Goal: Task Accomplishment & Management: Manage account settings

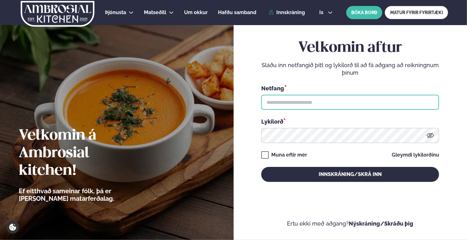
click at [316, 102] on input "text" at bounding box center [350, 102] width 178 height 15
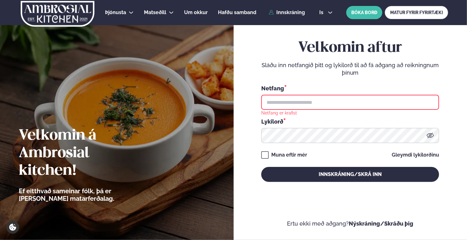
type input "**********"
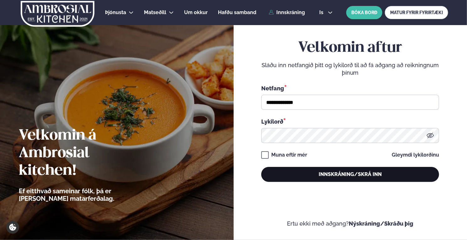
click at [335, 174] on button "Innskráning/Skrá inn" at bounding box center [350, 174] width 178 height 15
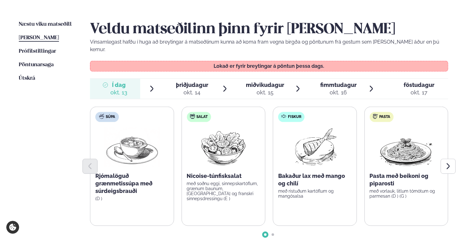
scroll to position [157, 0]
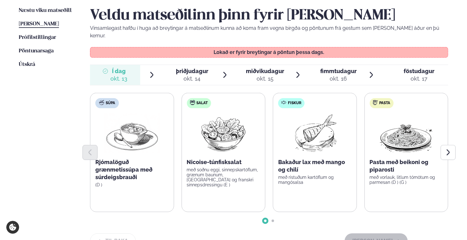
click at [188, 68] on span "þriðjudagur" at bounding box center [192, 71] width 32 height 7
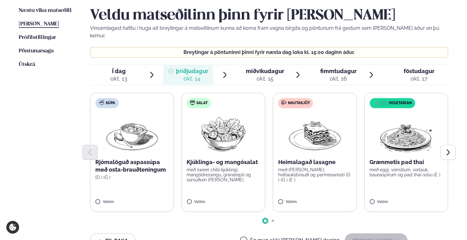
scroll to position [188, 0]
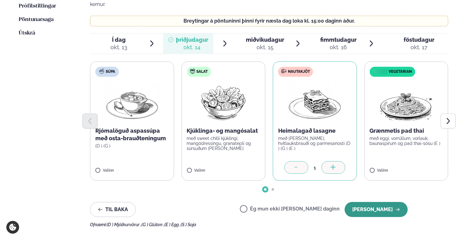
click at [384, 202] on button "[PERSON_NAME]" at bounding box center [376, 209] width 63 height 15
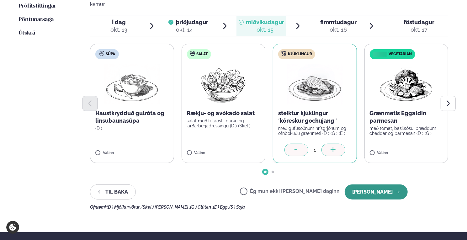
click at [391, 184] on button "[PERSON_NAME]" at bounding box center [376, 191] width 63 height 15
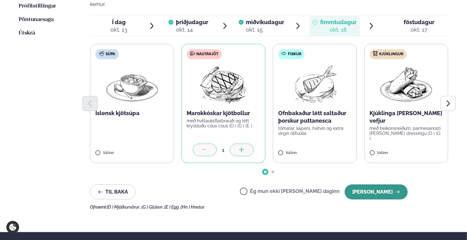
click at [389, 184] on button "[PERSON_NAME]" at bounding box center [376, 191] width 63 height 15
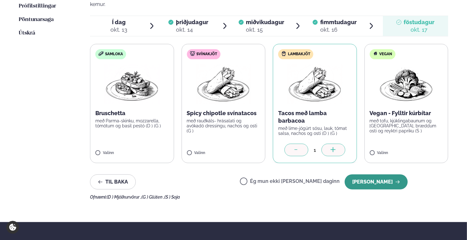
click at [379, 174] on button "[PERSON_NAME]" at bounding box center [376, 181] width 63 height 15
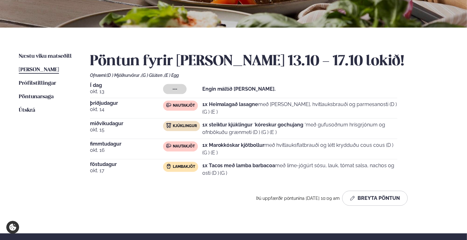
scroll to position [94, 0]
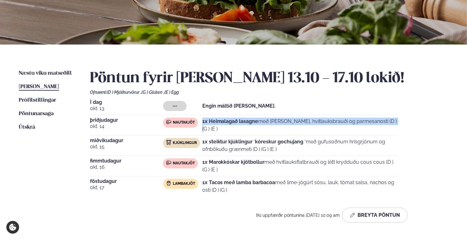
drag, startPoint x: 203, startPoint y: 120, endPoint x: 374, endPoint y: 123, distance: 171.5
click at [374, 123] on p "1x Heimalagað lasagne með basil pesto, hvítlauksbrauði og parmesanosti (D ) (G …" at bounding box center [299, 125] width 195 height 15
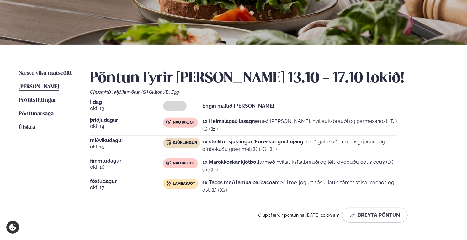
click at [317, 141] on p "1x steiktur kjúklingur ´kóreskur gochujang ´ með gufusoðnum hrísgrjónum og ofnb…" at bounding box center [299, 145] width 195 height 15
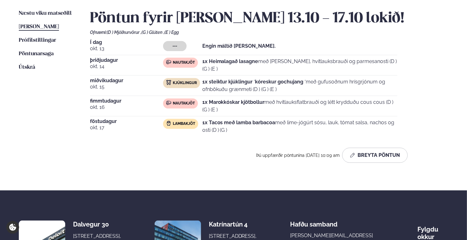
scroll to position [157, 0]
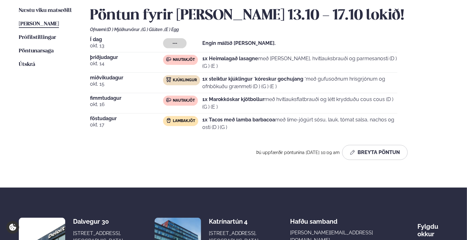
click at [267, 120] on strong "1x Tacos með lamba barbacoa" at bounding box center [238, 120] width 73 height 6
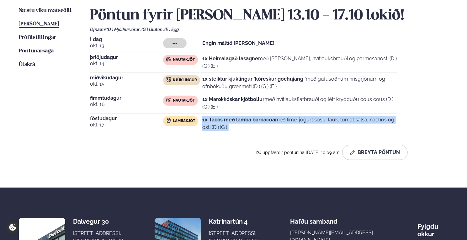
click at [267, 120] on strong "1x Tacos með lamba barbacoa" at bounding box center [238, 120] width 73 height 6
click at [295, 119] on p "1x Tacos með lamba barbacoa með lime-jógúrt sósu, lauk, tómat salsa, nachos og …" at bounding box center [299, 123] width 195 height 15
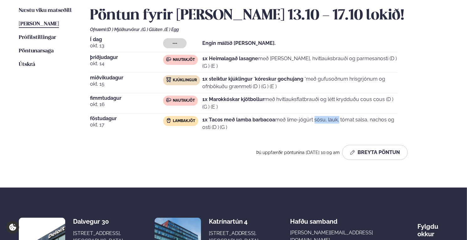
drag, startPoint x: 287, startPoint y: 119, endPoint x: 311, endPoint y: 121, distance: 24.3
click at [311, 121] on p "1x Tacos með lamba barbacoa með lime-jógúrt sósu, lauk, tómat salsa, nachos og …" at bounding box center [299, 123] width 195 height 15
click at [322, 120] on p "1x Tacos með lamba barbacoa með lime-jógúrt sósu, lauk, tómat salsa, nachos og …" at bounding box center [299, 123] width 195 height 15
drag, startPoint x: 315, startPoint y: 120, endPoint x: 327, endPoint y: 120, distance: 11.6
click at [327, 120] on p "1x Tacos með lamba barbacoa með lime-jógúrt sósu, lauk, tómat salsa, nachos og …" at bounding box center [299, 123] width 195 height 15
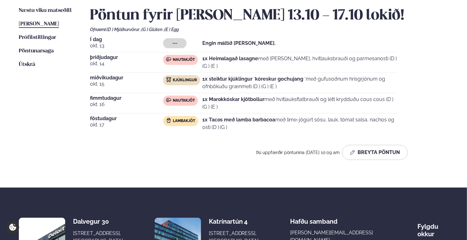
click at [330, 119] on p "1x Tacos með lamba barbacoa með lime-jógúrt sósu, lauk, tómat salsa, nachos og …" at bounding box center [299, 123] width 195 height 15
drag, startPoint x: 328, startPoint y: 119, endPoint x: 338, endPoint y: 120, distance: 9.7
click at [338, 120] on p "1x Tacos með lamba barbacoa með lime-jógúrt sósu, lauk, tómat salsa, nachos og …" at bounding box center [299, 123] width 195 height 15
click at [344, 119] on p "1x Tacos með lamba barbacoa með lime-jógúrt sósu, lauk, tómat salsa, nachos og …" at bounding box center [299, 123] width 195 height 15
click at [341, 119] on p "1x Tacos með lamba barbacoa með lime-jógúrt sósu, lauk, tómat salsa, nachos og …" at bounding box center [299, 123] width 195 height 15
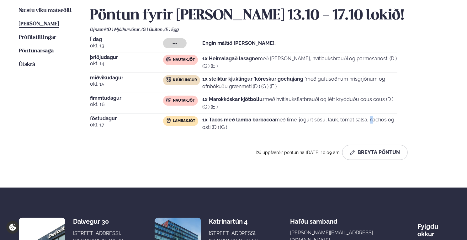
click at [341, 119] on p "1x Tacos með lamba barbacoa með lime-jógúrt sósu, lauk, tómat salsa, nachos og …" at bounding box center [299, 123] width 195 height 15
drag, startPoint x: 340, startPoint y: 119, endPoint x: 367, endPoint y: 119, distance: 27.9
click at [367, 119] on p "1x Tacos með lamba barbacoa með lime-jógúrt sósu, lauk, tómat salsa, nachos og …" at bounding box center [299, 123] width 195 height 15
click at [34, 23] on span "[PERSON_NAME]" at bounding box center [39, 23] width 40 height 5
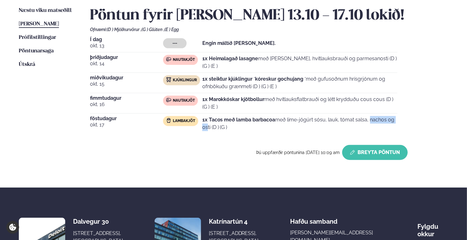
click at [383, 151] on button "Breyta Pöntun" at bounding box center [375, 152] width 66 height 15
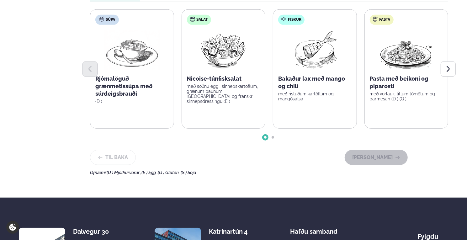
scroll to position [188, 0]
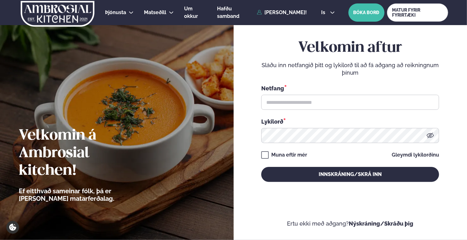
click at [347, 64] on p "Sláðu inn netfangið þitt og lykilorð til að fá aðgang að reikningnum þínum" at bounding box center [350, 68] width 178 height 15
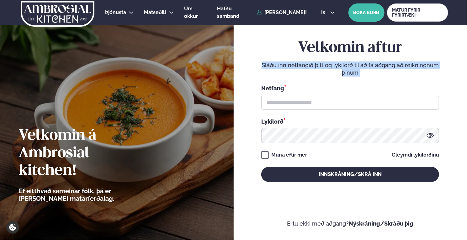
click at [347, 64] on p "Sláðu inn netfangið þitt og lykilorð til að fá aðgang að reikningnum þínum" at bounding box center [350, 68] width 178 height 15
click at [355, 63] on p "Sláðu inn netfangið þitt og lykilorð til að fá aðgang að reikningnum þínum" at bounding box center [350, 68] width 178 height 15
